Goal: Task Accomplishment & Management: Use online tool/utility

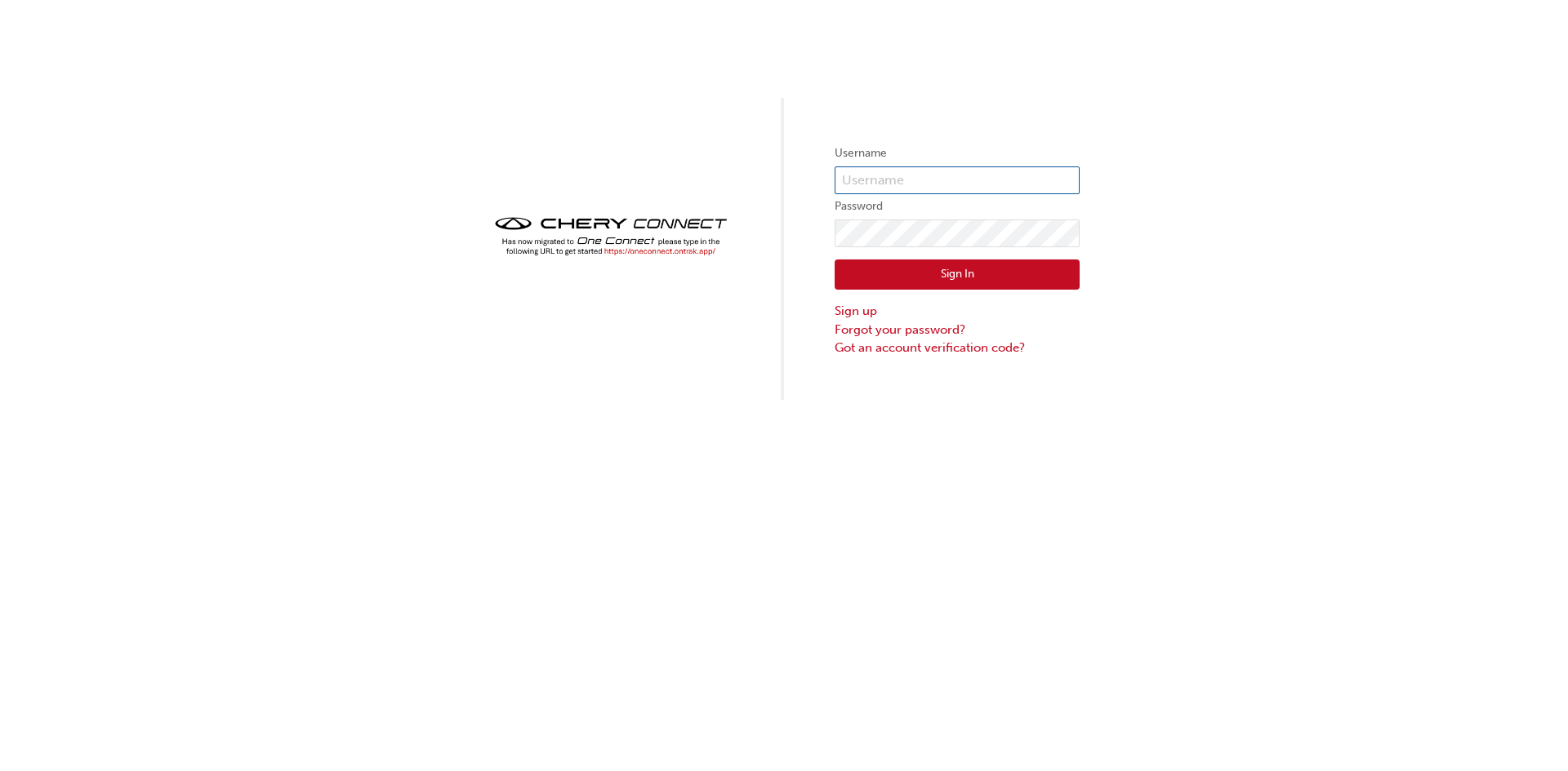
type input "CHAU0591"
click at [944, 276] on button "Sign In" at bounding box center [956, 275] width 245 height 31
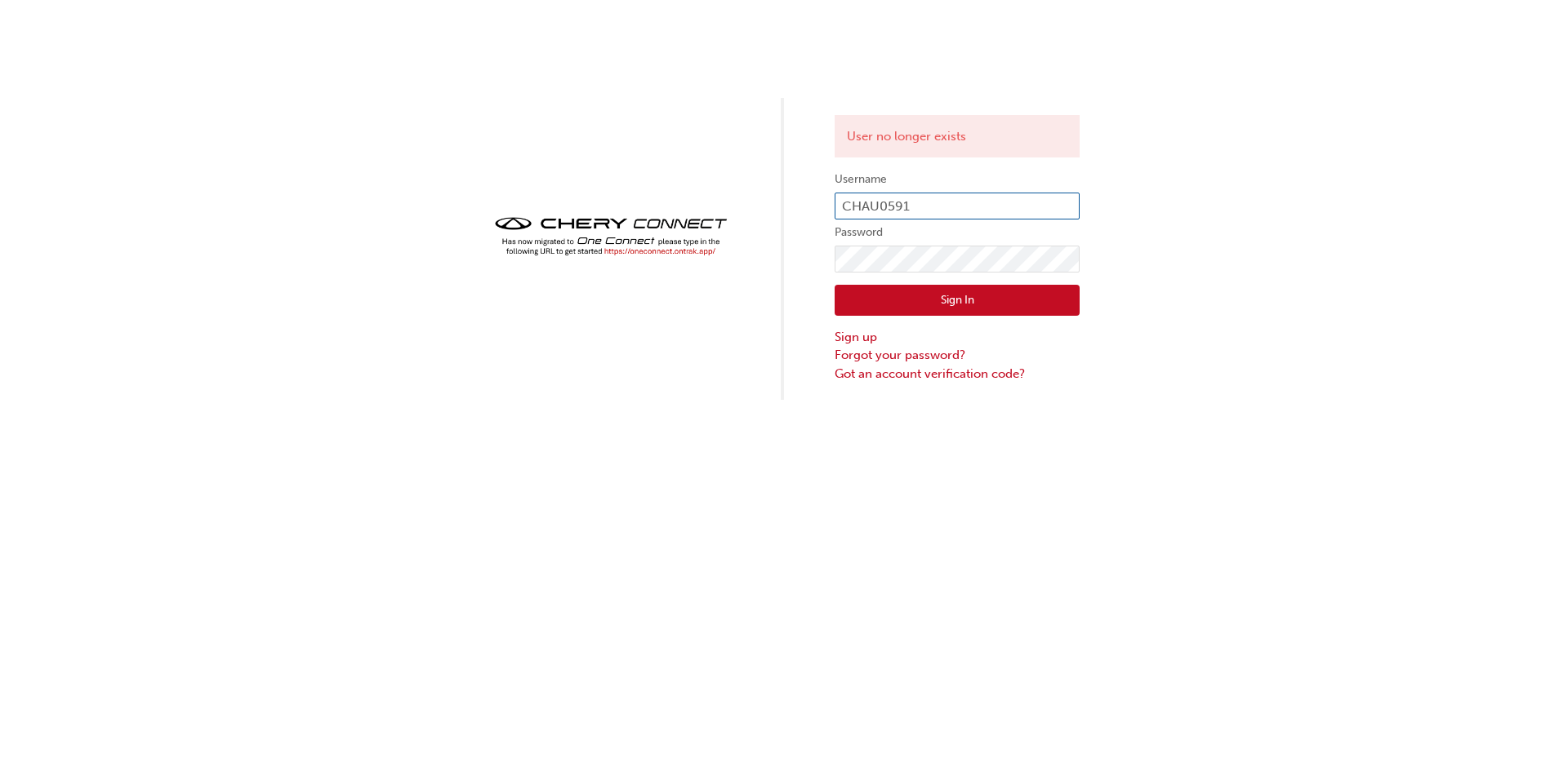
click at [939, 205] on input "CHAU0591" at bounding box center [956, 207] width 245 height 28
drag, startPoint x: 939, startPoint y: 205, endPoint x: 810, endPoint y: 198, distance: 129.2
click at [810, 198] on div "User no longer exists Username CHAU0591 Password Sign In Sign up Forgot your pa…" at bounding box center [784, 200] width 1568 height 400
click at [929, 201] on input "CHAU0591" at bounding box center [956, 207] width 245 height 28
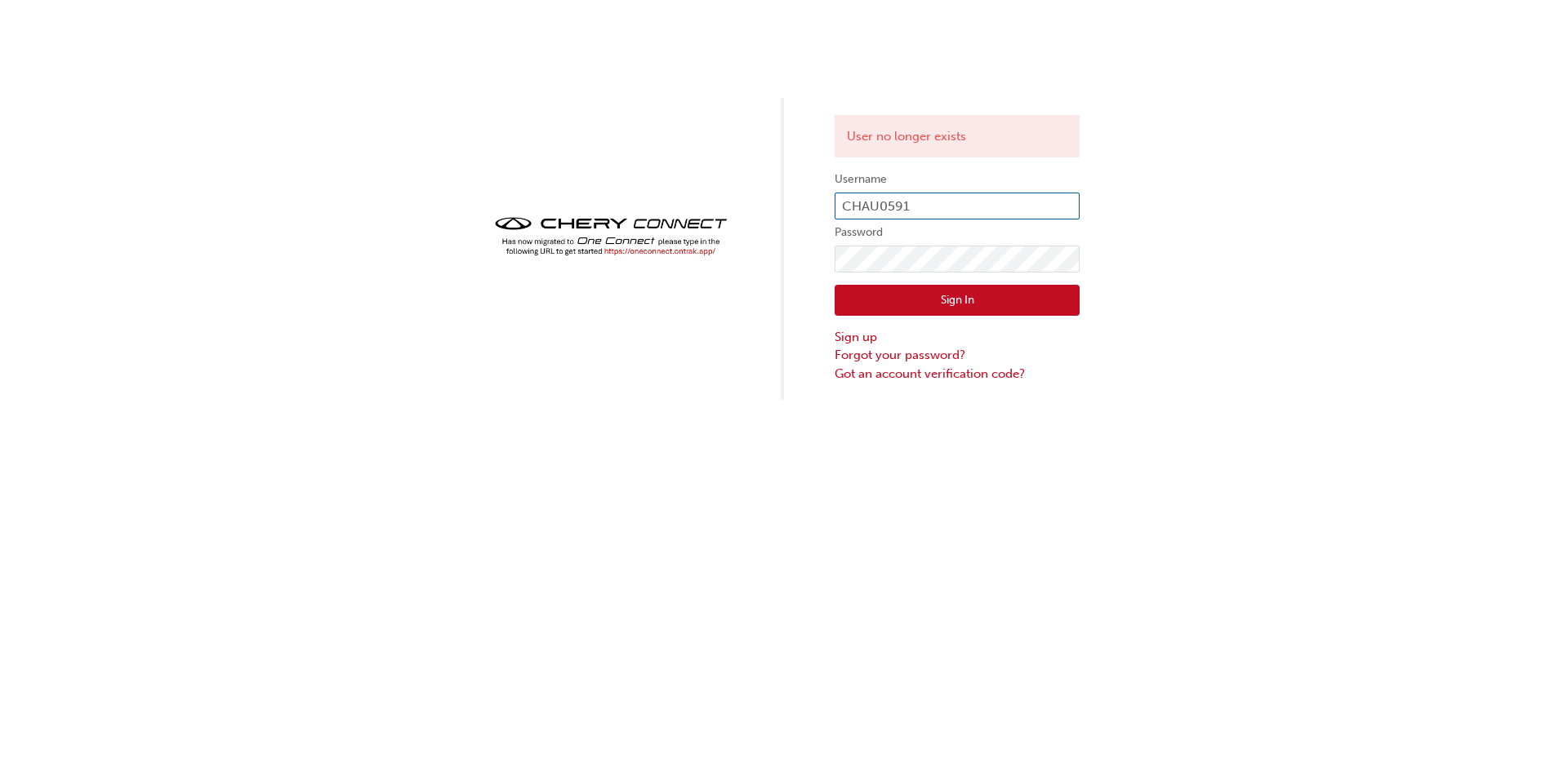
click at [929, 201] on input "CHAU0591" at bounding box center [956, 207] width 245 height 28
click at [931, 211] on input "CHAU0591" at bounding box center [956, 207] width 245 height 28
type input "CHAU0592"
click at [956, 270] on form "Username CHAU0592 Password Sign In Sign up Forgot your password? Got an account…" at bounding box center [956, 276] width 245 height 213
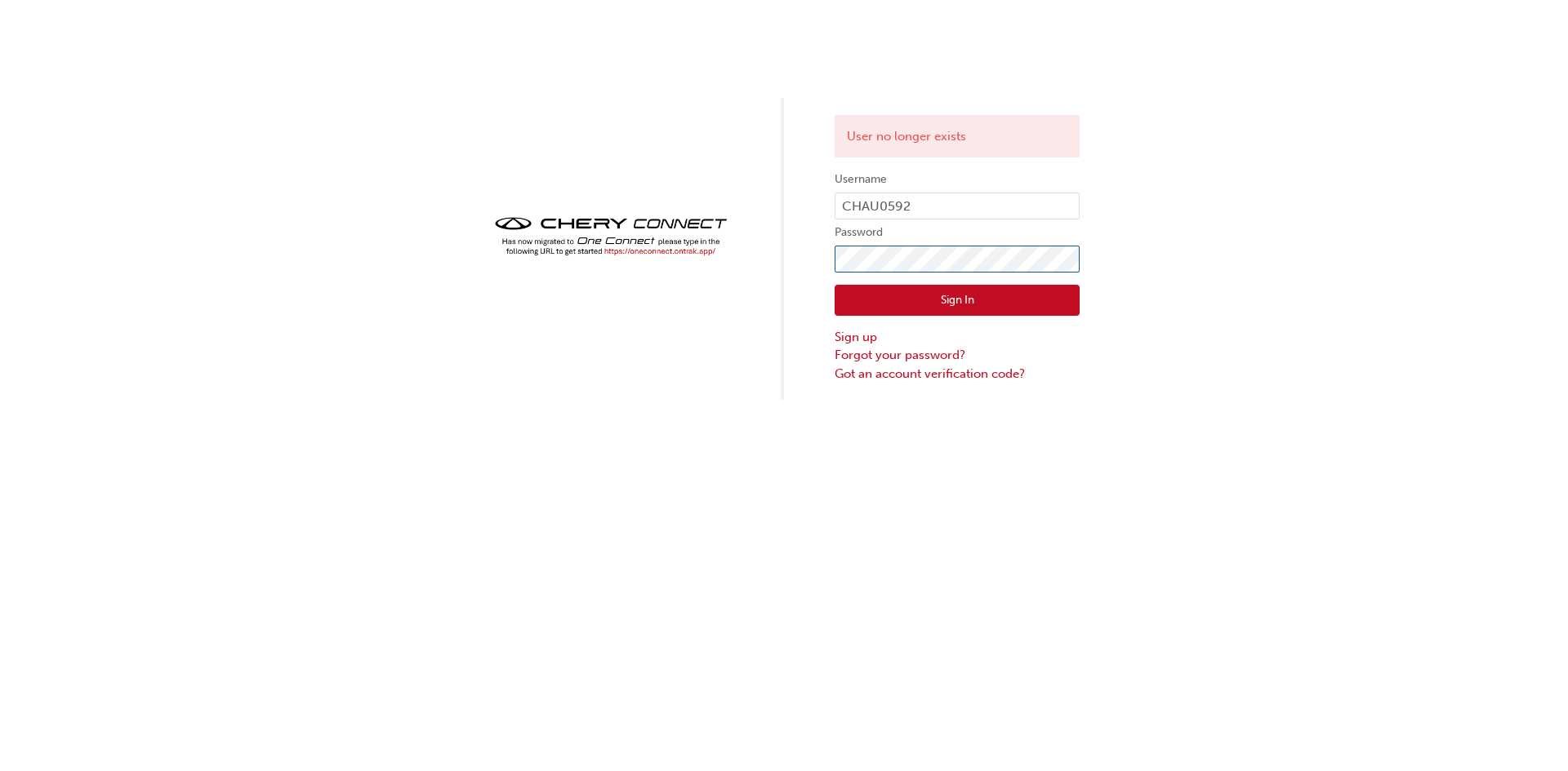
drag, startPoint x: 956, startPoint y: 274, endPoint x: 505, endPoint y: 250, distance: 451.6
click at [505, 250] on div "User no longer exists Username CHAU0592 Password Sign In Sign up Forgot your pa…" at bounding box center [784, 200] width 1568 height 400
click button "Sign In" at bounding box center [956, 300] width 245 height 31
